Goal: Task Accomplishment & Management: Manage account settings

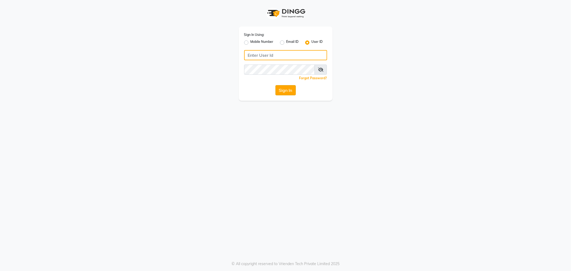
type input "e3597-01"
click at [288, 93] on button "Sign In" at bounding box center [285, 90] width 20 height 10
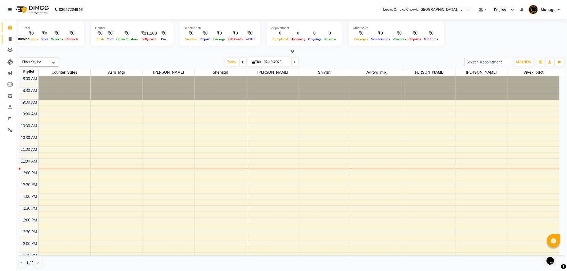
click at [9, 40] on icon at bounding box center [10, 39] width 3 height 4
select select "service"
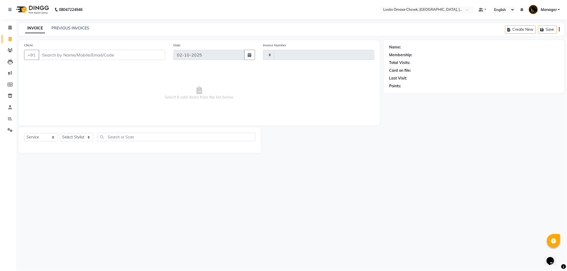
type input "1093"
select select "8121"
click at [81, 27] on link "PREVIOUS INVOICES" at bounding box center [70, 28] width 38 height 5
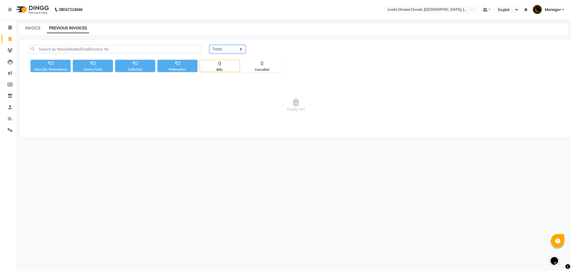
click at [240, 50] on select "Today Yesterday Custom Range" at bounding box center [228, 49] width 36 height 8
select select "range"
click at [210, 45] on select "Today Yesterday Custom Range" at bounding box center [228, 49] width 36 height 8
click at [274, 49] on input "02-10-2025" at bounding box center [270, 49] width 37 height 7
select select "10"
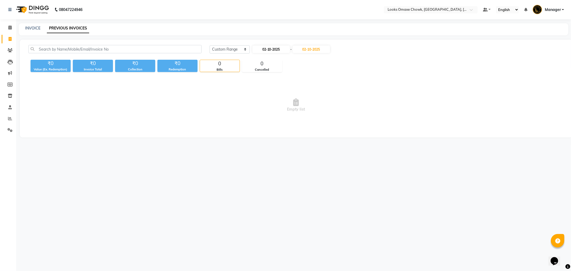
select select "2025"
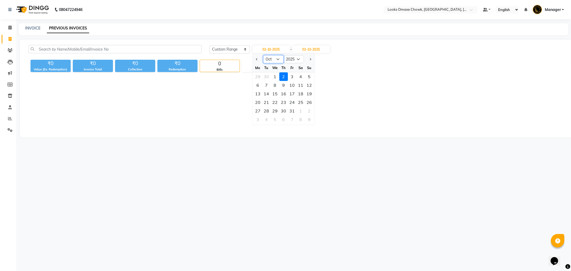
click at [275, 59] on select "Jan Feb Mar Apr May Jun Jul Aug Sep Oct Nov Dec" at bounding box center [273, 59] width 20 height 8
select select "9"
click at [263, 55] on select "Jan Feb Mar Apr May Jun Jul Aug Sep Oct Nov Dec" at bounding box center [273, 59] width 20 height 8
click at [302, 103] on div "27" at bounding box center [300, 102] width 9 height 9
type input "27-09-2025"
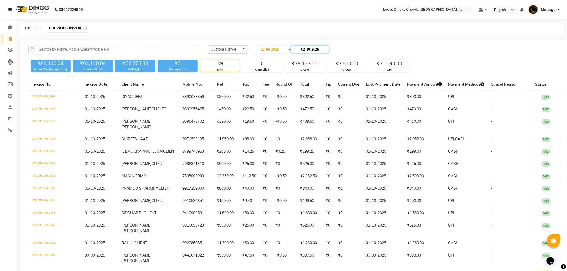
click at [311, 49] on input "02-10-2025" at bounding box center [309, 49] width 37 height 7
click at [316, 60] on select "Sep Oct Nov Dec" at bounding box center [314, 59] width 20 height 8
select select "9"
click at [304, 55] on select "Sep Oct Nov Dec" at bounding box center [314, 59] width 20 height 8
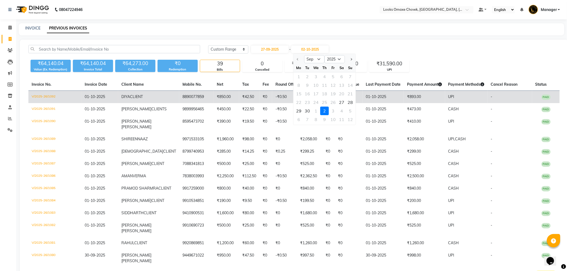
click at [343, 101] on div "27" at bounding box center [341, 102] width 9 height 9
type input "27-09-2025"
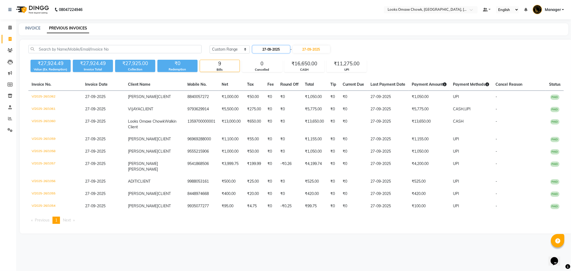
click at [272, 46] on input "27-09-2025" at bounding box center [270, 49] width 37 height 7
select select "9"
select select "2025"
click at [309, 102] on div "28" at bounding box center [309, 102] width 9 height 9
type input "28-09-2025"
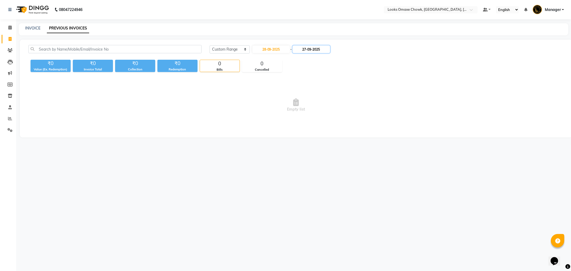
click at [309, 48] on input "27-09-2025" at bounding box center [311, 49] width 37 height 7
click at [352, 100] on div "28" at bounding box center [351, 102] width 9 height 9
type input "28-09-2025"
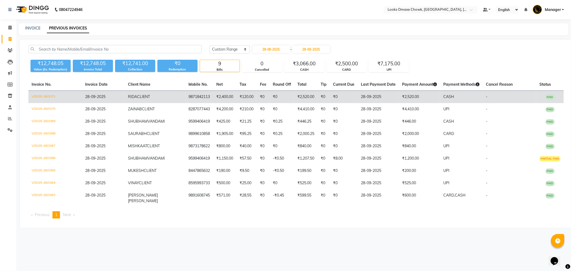
click at [406, 97] on td "₹2,520.00" at bounding box center [419, 97] width 41 height 13
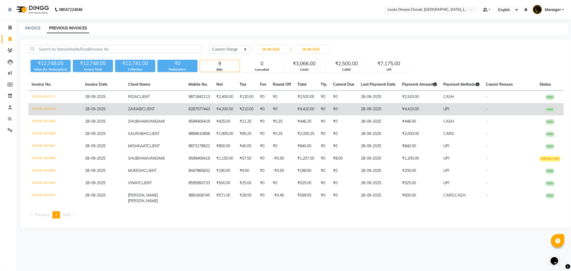
click at [381, 109] on td "28-09-2025" at bounding box center [378, 109] width 41 height 12
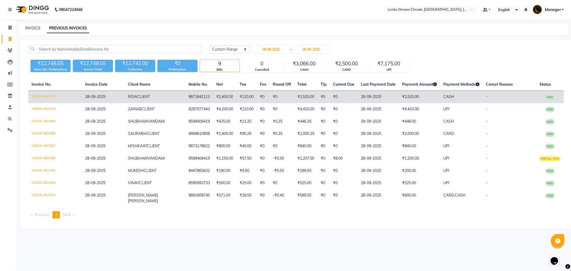
click at [381, 98] on td "28-09-2025" at bounding box center [378, 97] width 41 height 13
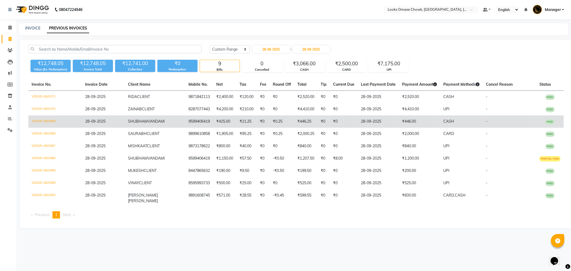
click at [380, 125] on td "28-09-2025" at bounding box center [378, 121] width 41 height 12
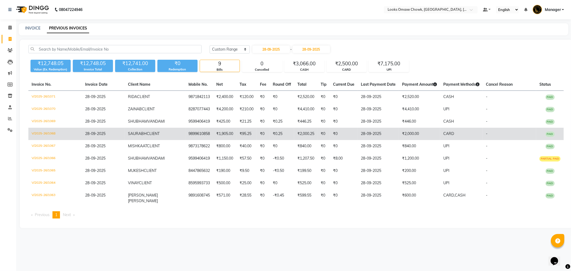
click at [402, 137] on td "₹2,000.00" at bounding box center [419, 134] width 41 height 12
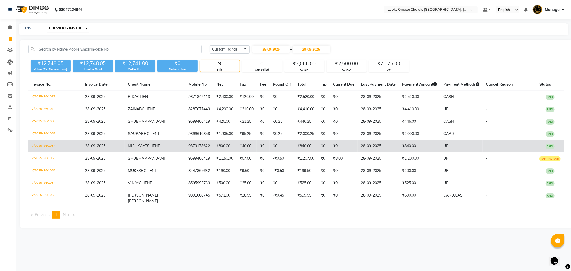
click at [399, 143] on td "₹840.00" at bounding box center [419, 146] width 41 height 12
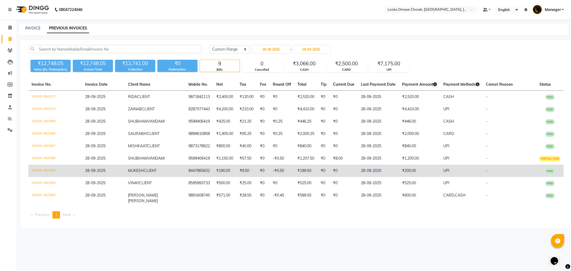
click at [410, 173] on td "₹200.00" at bounding box center [419, 171] width 41 height 12
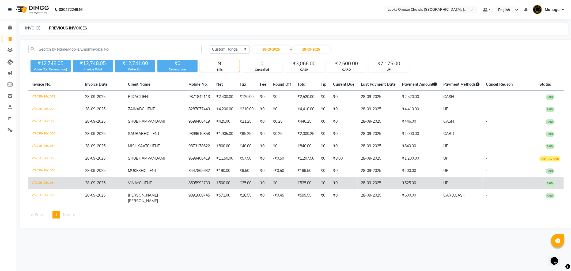
click at [399, 181] on td "₹525.00" at bounding box center [419, 183] width 41 height 12
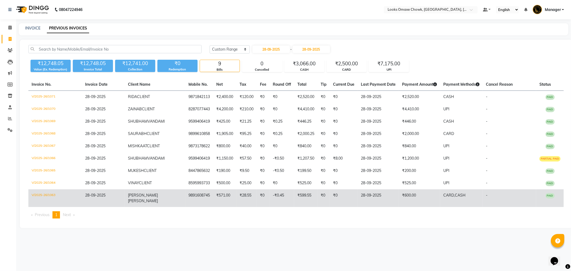
click at [399, 193] on td "₹600.00" at bounding box center [419, 198] width 41 height 18
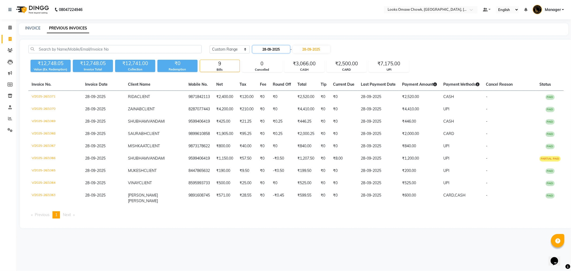
click at [275, 47] on input "28-09-2025" at bounding box center [270, 49] width 37 height 7
select select "9"
select select "2025"
click at [260, 111] on div "29" at bounding box center [258, 111] width 9 height 9
type input "29-09-2025"
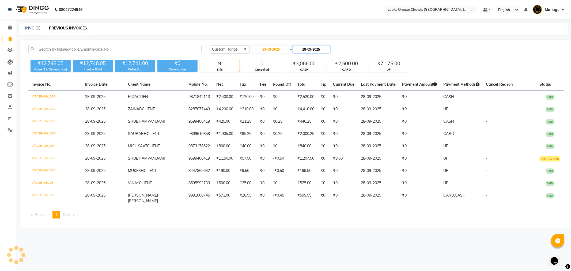
click at [319, 48] on input "28-09-2025" at bounding box center [311, 49] width 37 height 7
click at [297, 108] on div "29" at bounding box center [300, 111] width 9 height 9
type input "29-09-2025"
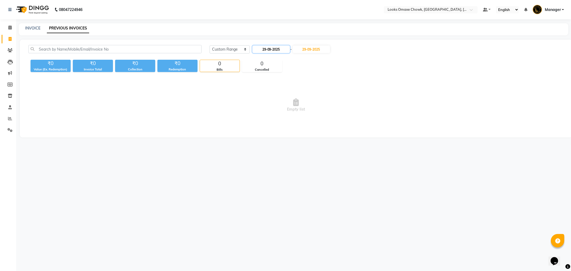
click at [276, 49] on input "29-09-2025" at bounding box center [270, 49] width 37 height 7
select select "9"
select select "2025"
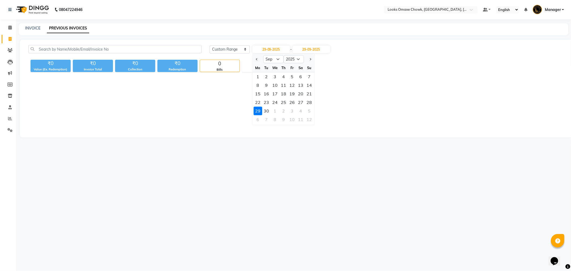
click at [258, 110] on div "29" at bounding box center [258, 111] width 9 height 9
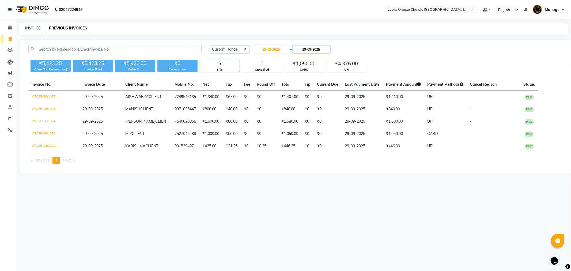
click at [309, 49] on input "29-09-2025" at bounding box center [311, 49] width 37 height 7
click at [299, 112] on div "29" at bounding box center [300, 111] width 9 height 9
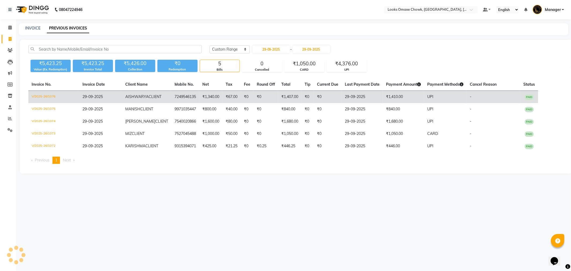
click at [386, 100] on td "₹1,410.00" at bounding box center [403, 97] width 41 height 13
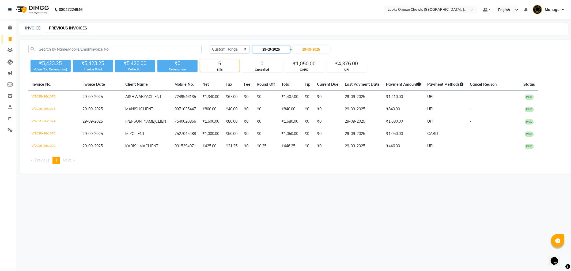
click at [280, 49] on input "29-09-2025" at bounding box center [270, 49] width 37 height 7
select select "9"
select select "2025"
click at [263, 111] on div "30" at bounding box center [266, 111] width 9 height 9
type input "30-09-2025"
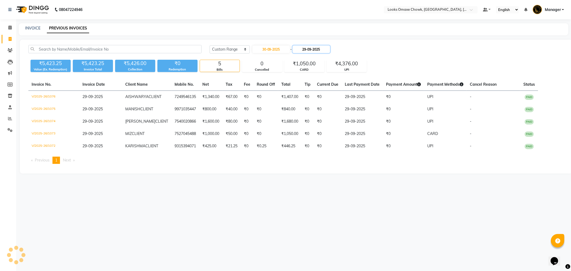
click at [311, 48] on input "29-09-2025" at bounding box center [311, 49] width 37 height 7
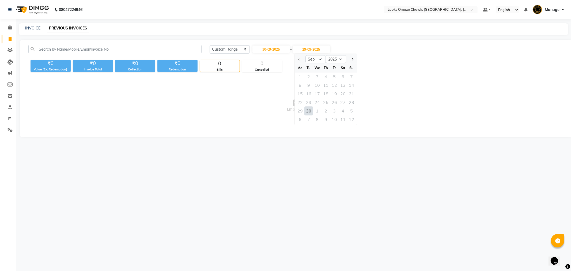
click at [308, 108] on div "30" at bounding box center [308, 111] width 9 height 9
type input "30-09-2025"
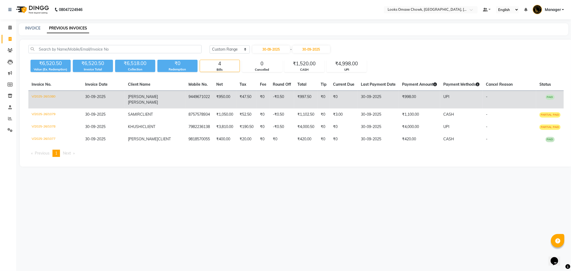
click at [405, 97] on td "₹998.00" at bounding box center [419, 100] width 41 height 18
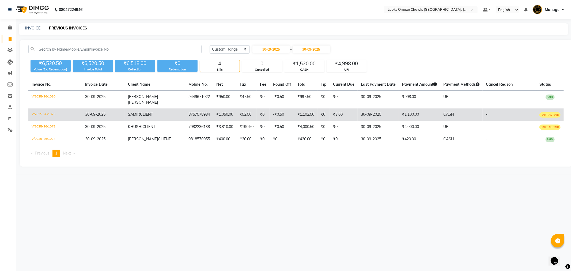
click at [361, 110] on td "30-09-2025" at bounding box center [378, 114] width 41 height 12
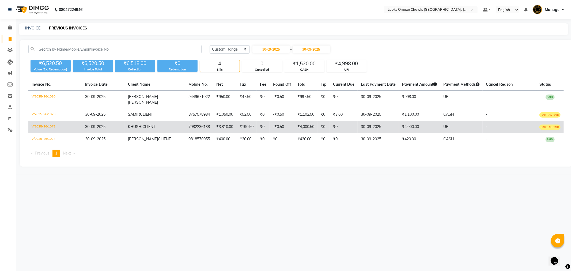
click at [358, 121] on td "30-09-2025" at bounding box center [378, 127] width 41 height 12
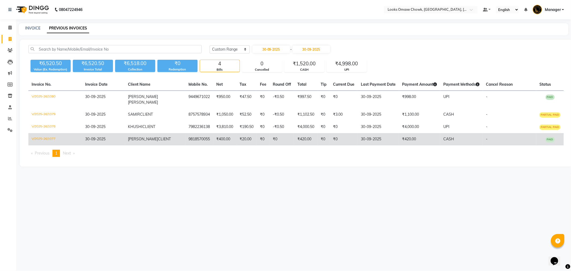
click at [330, 133] on td "₹0" at bounding box center [344, 139] width 28 height 12
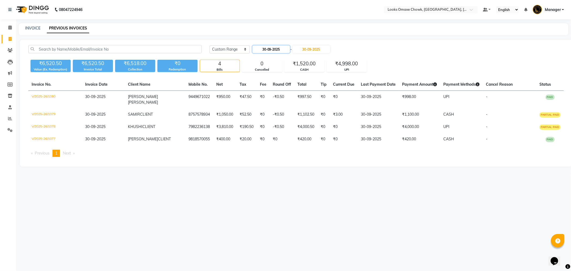
click at [271, 48] on input "30-09-2025" at bounding box center [270, 49] width 37 height 7
select select "9"
select select "2025"
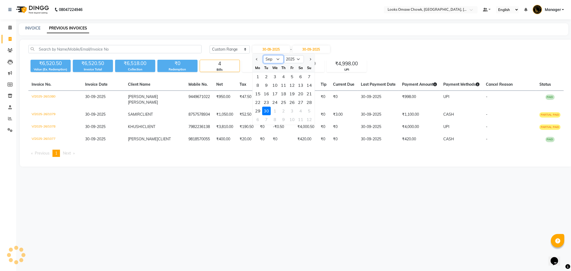
click at [279, 58] on select "Jan Feb Mar Apr May Jun Jul Aug Sep Oct Nov Dec" at bounding box center [273, 59] width 20 height 8
select select "10"
click at [263, 55] on select "Jan Feb Mar Apr May Jun Jul Aug Sep Oct Nov Dec" at bounding box center [273, 59] width 20 height 8
click at [268, 78] on div "30" at bounding box center [266, 76] width 9 height 9
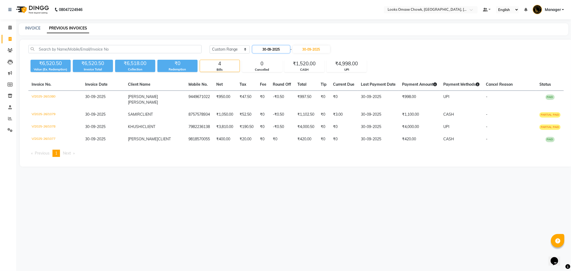
click at [270, 49] on input "30-09-2025" at bounding box center [270, 49] width 37 height 7
select select "9"
select select "2025"
click at [274, 111] on div "1" at bounding box center [275, 111] width 9 height 9
type input "01-10-2025"
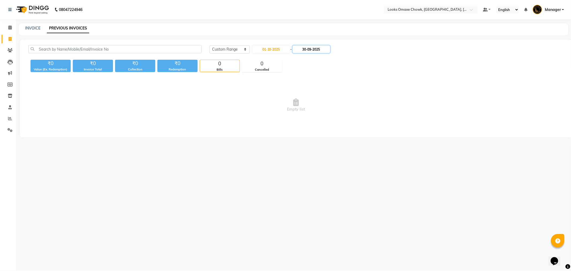
click at [308, 48] on input "30-09-2025" at bounding box center [311, 49] width 37 height 7
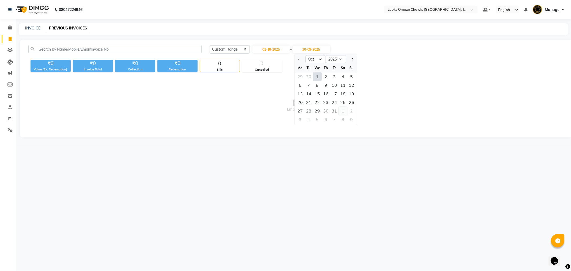
click at [341, 111] on div "1" at bounding box center [343, 111] width 9 height 9
type input "01-11-2025"
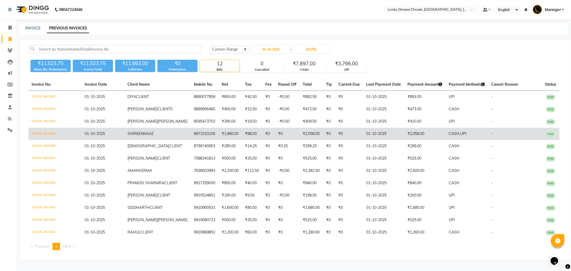
click at [404, 137] on td "₹2,058.00" at bounding box center [424, 134] width 41 height 12
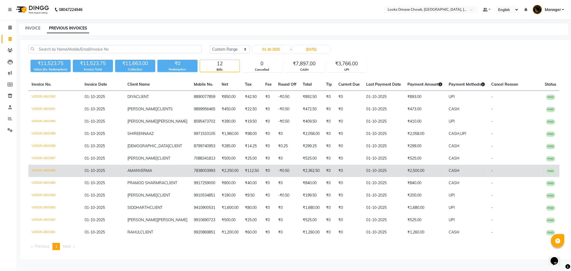
click at [410, 170] on td "₹2,500.00" at bounding box center [424, 171] width 41 height 12
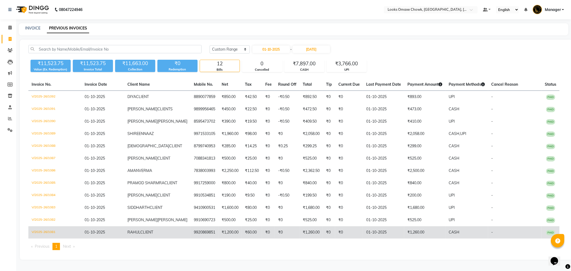
click at [407, 231] on td "₹1,260.00" at bounding box center [424, 232] width 41 height 12
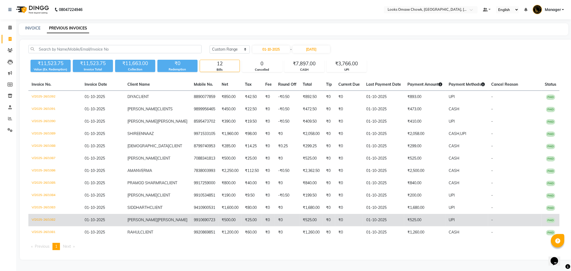
click at [404, 221] on td "₹525.00" at bounding box center [424, 220] width 41 height 12
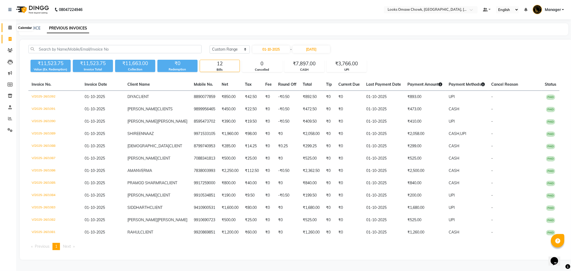
click at [11, 29] on icon at bounding box center [9, 27] width 3 height 4
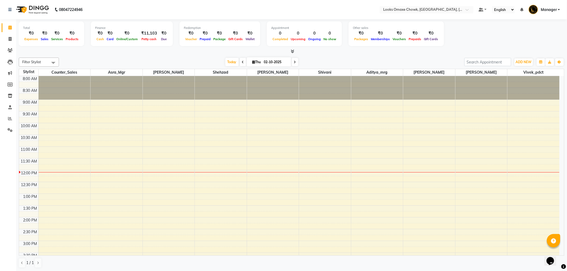
click at [295, 50] on div at bounding box center [291, 52] width 545 height 6
click at [293, 50] on icon at bounding box center [292, 51] width 3 height 4
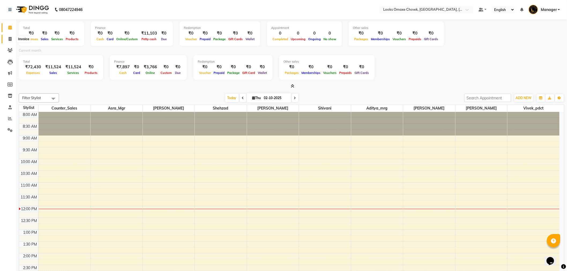
click at [11, 39] on icon at bounding box center [10, 39] width 3 height 4
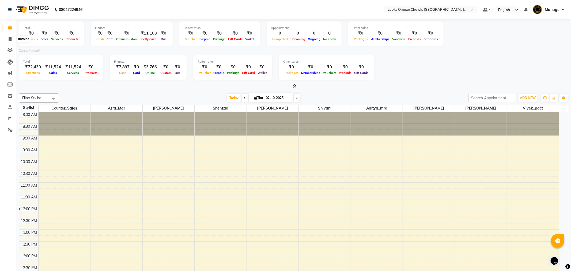
select select "service"
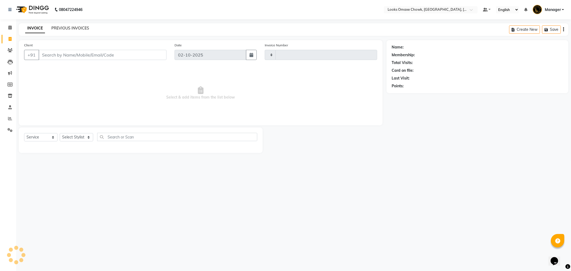
click at [86, 26] on link "PREVIOUS INVOICES" at bounding box center [70, 28] width 38 height 5
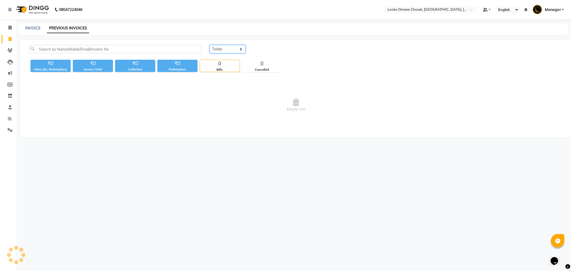
drag, startPoint x: 229, startPoint y: 46, endPoint x: 231, endPoint y: 49, distance: 4.1
click at [230, 47] on select "Today Yesterday Custom Range" at bounding box center [228, 49] width 36 height 8
select select "yesterday"
click at [210, 45] on select "Today Yesterday Custom Range" at bounding box center [228, 49] width 36 height 8
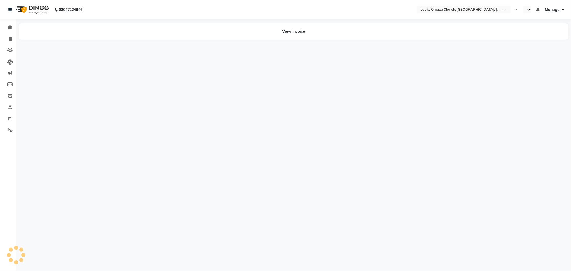
select select "en"
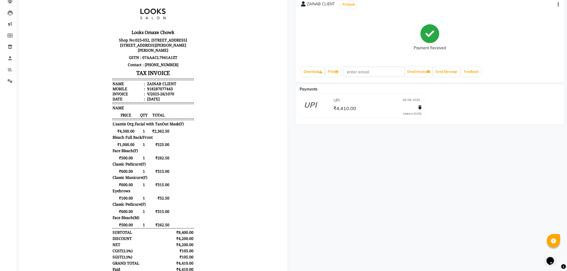
scroll to position [59, 0]
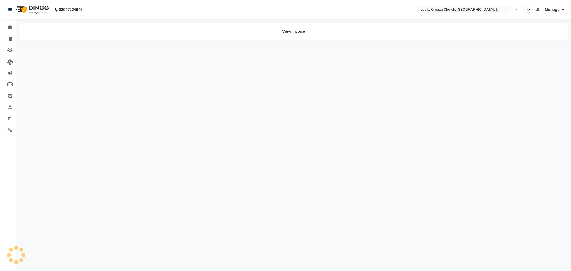
select select "en"
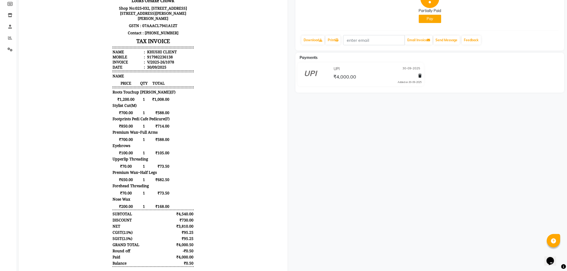
scroll to position [89, 0]
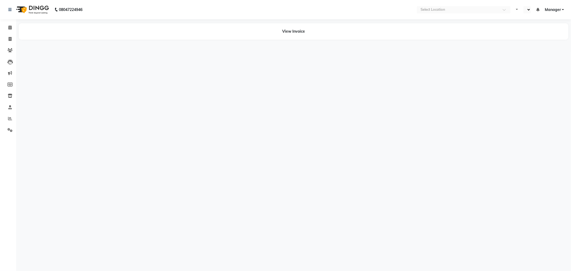
select select "en"
